Goal: Task Accomplishment & Management: Contribute content

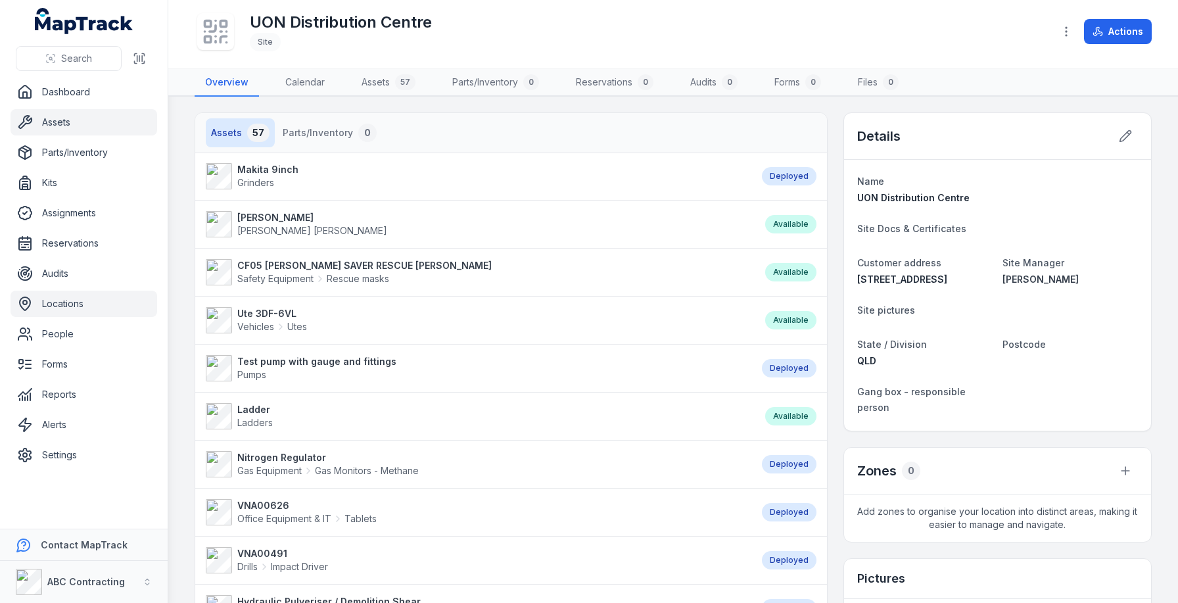
click at [85, 126] on link "Assets" at bounding box center [84, 122] width 147 height 26
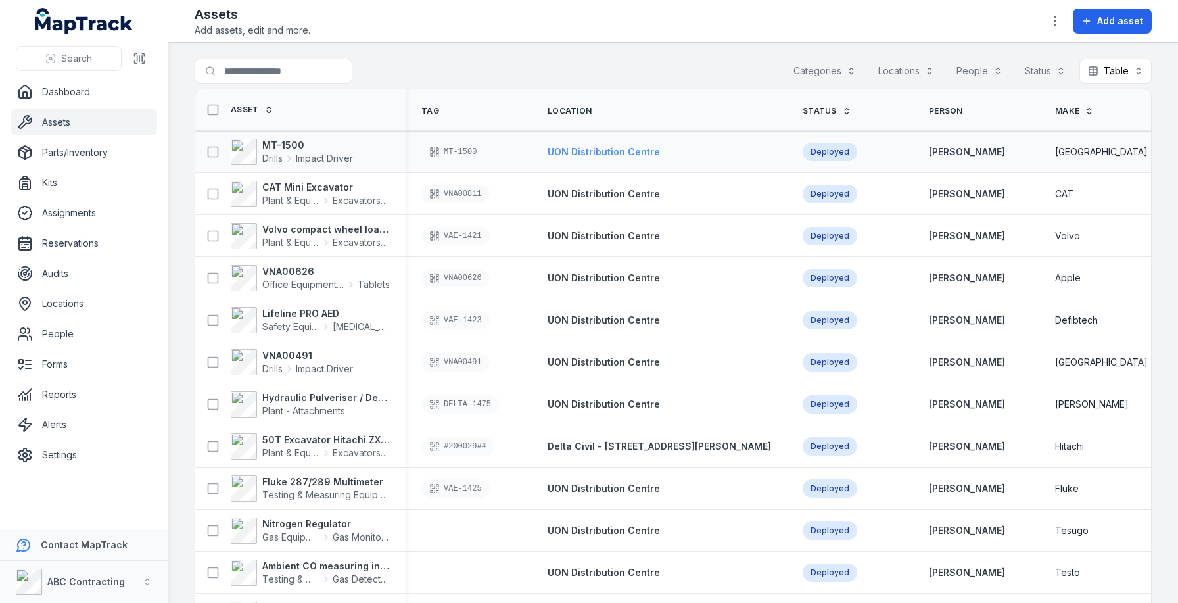
click at [610, 150] on span "UON Distribution Centre" at bounding box center [603, 151] width 112 height 11
click at [1109, 14] on span "Add asset" at bounding box center [1120, 20] width 46 height 13
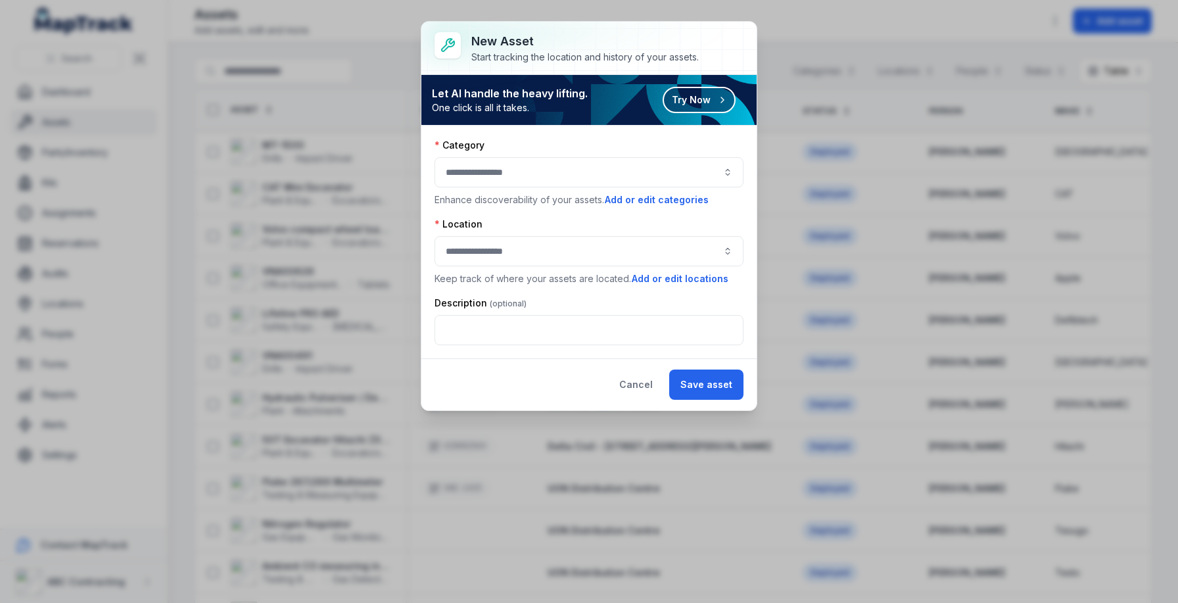
click at [706, 99] on button "Try Now" at bounding box center [698, 100] width 73 height 26
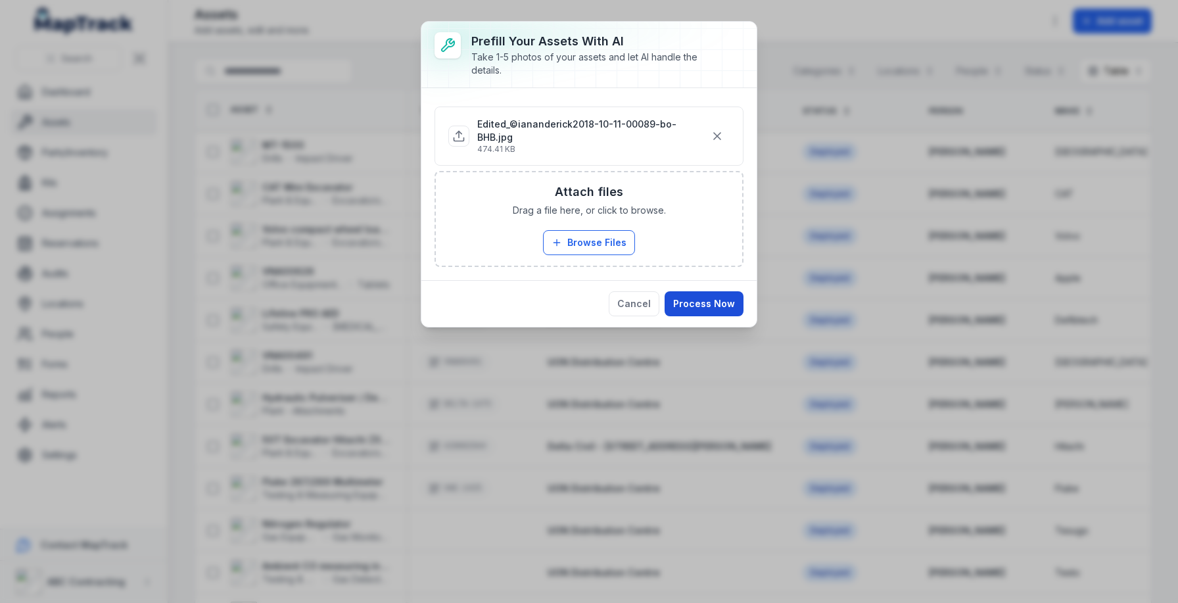
click at [720, 291] on button "Process Now" at bounding box center [703, 303] width 79 height 25
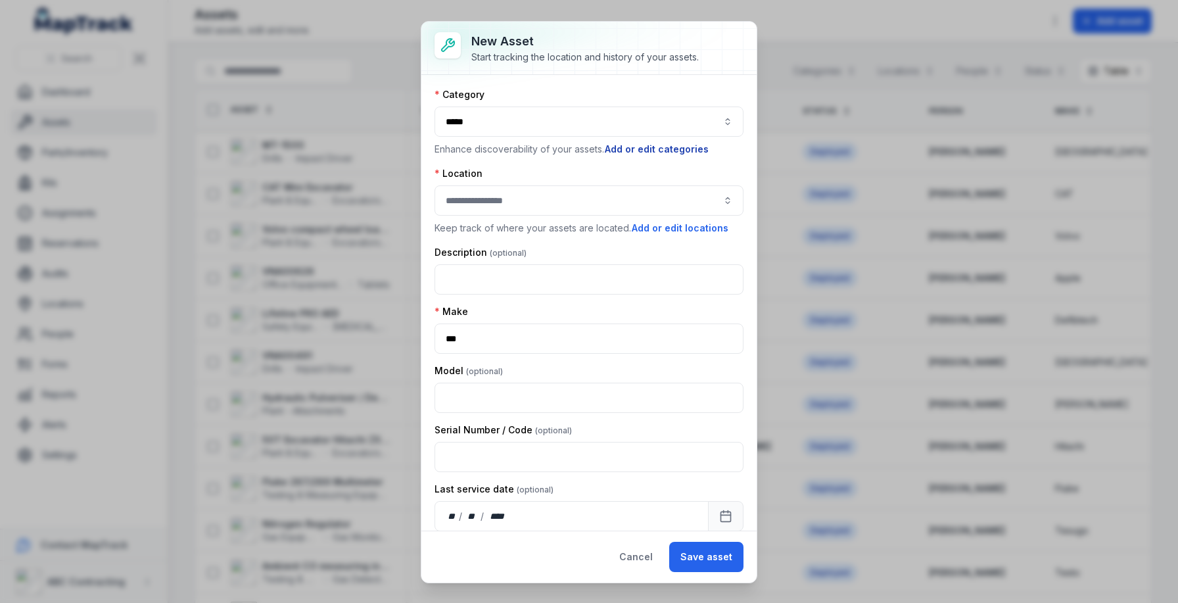
click at [651, 147] on button "Add or edit categories" at bounding box center [656, 149] width 105 height 14
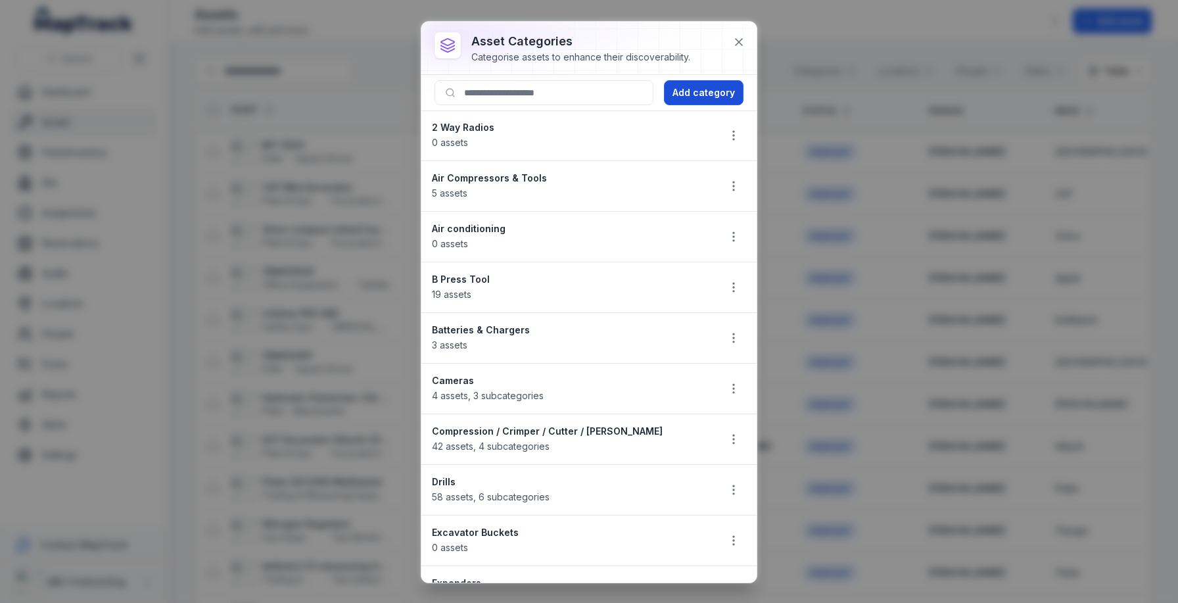
click at [680, 93] on button "Add category" at bounding box center [704, 92] width 80 height 25
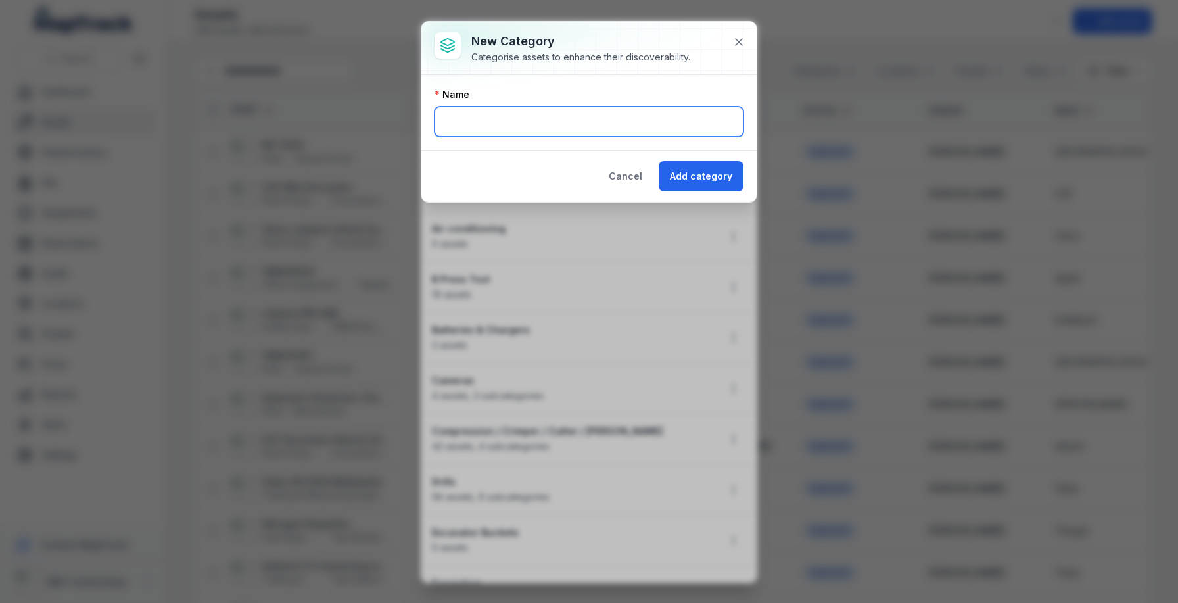
click at [552, 131] on input "text" at bounding box center [588, 121] width 309 height 30
type input "**********"
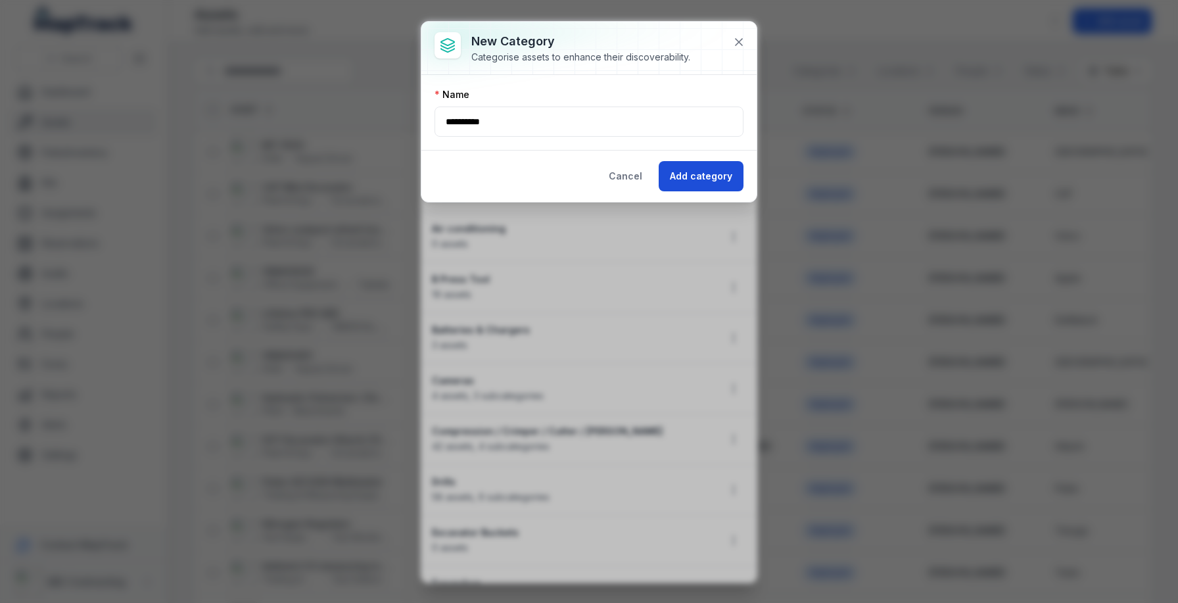
click at [704, 178] on button "Add category" at bounding box center [700, 176] width 85 height 30
